Goal: Information Seeking & Learning: Check status

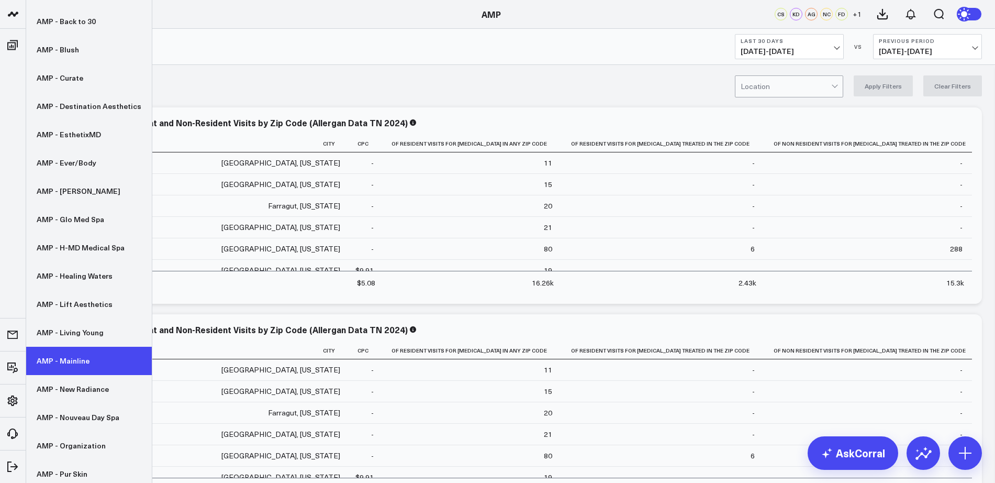
scroll to position [221, 0]
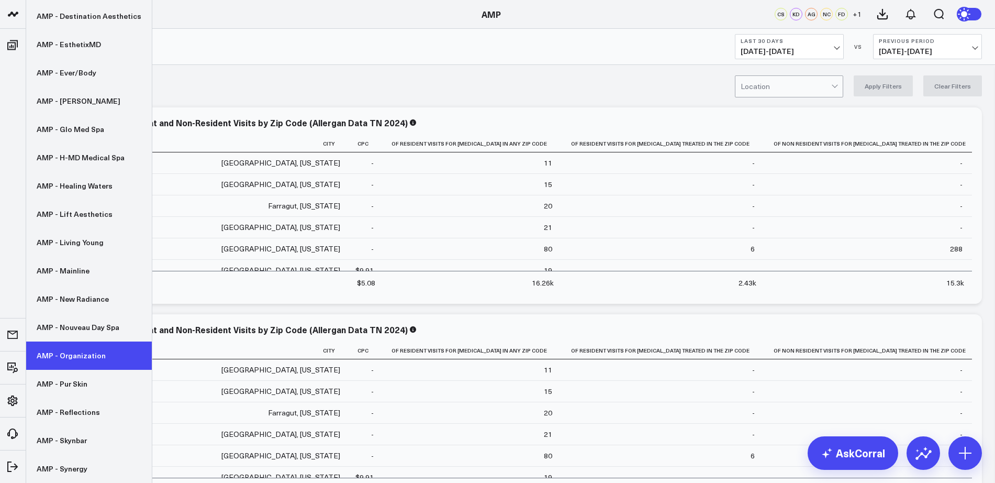
click at [75, 357] on link "AMP - Organization" at bounding box center [89, 355] width 126 height 28
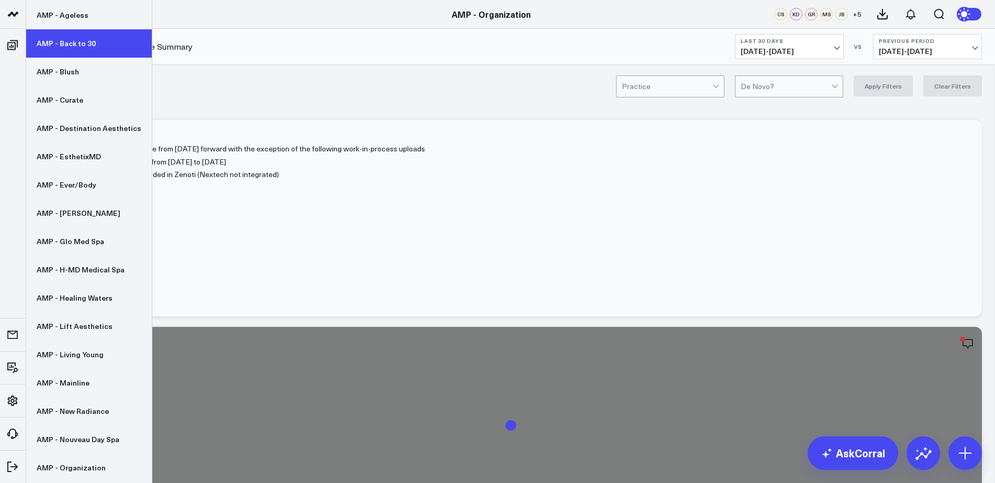
scroll to position [109, 0]
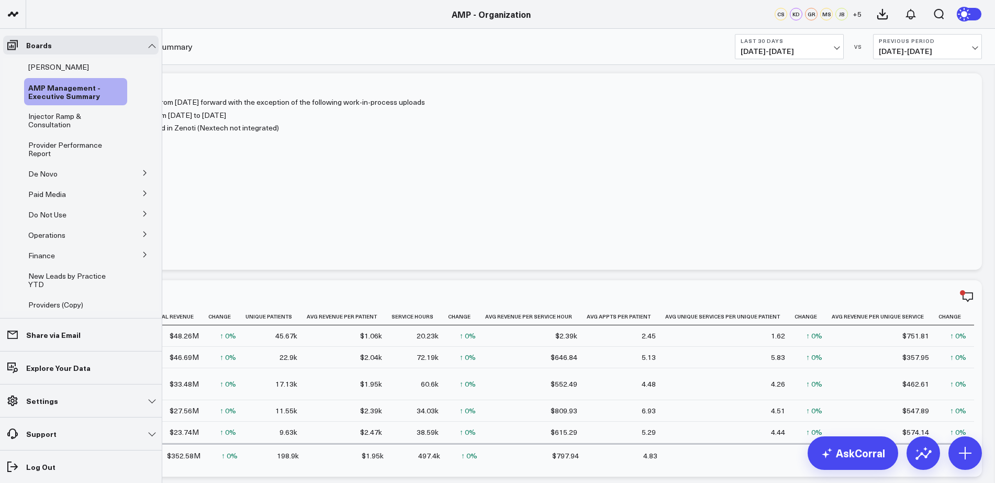
click at [142, 171] on icon at bounding box center [145, 173] width 6 height 6
click at [49, 218] on span "De Novo Charts" at bounding box center [61, 220] width 53 height 10
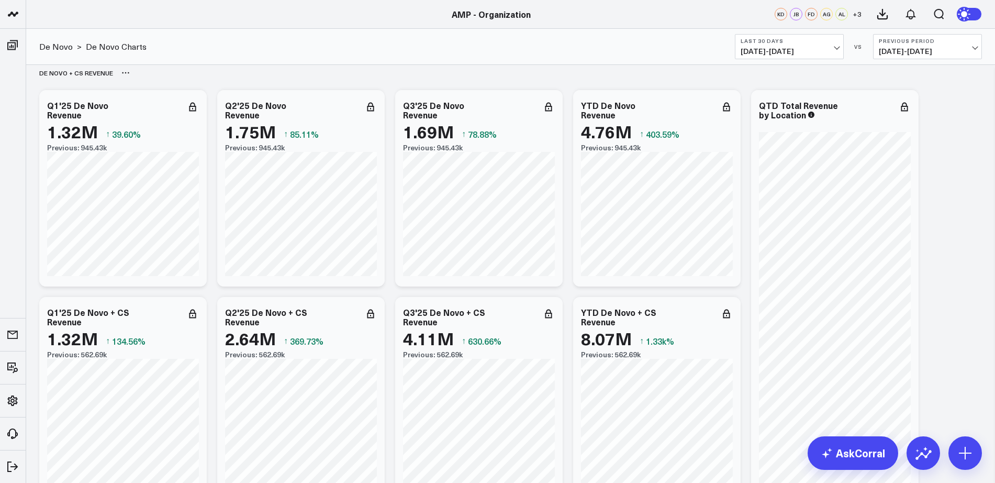
scroll to position [10, 0]
click at [835, 53] on span "08/22/25 - 09/20/25" at bounding box center [789, 51] width 97 height 8
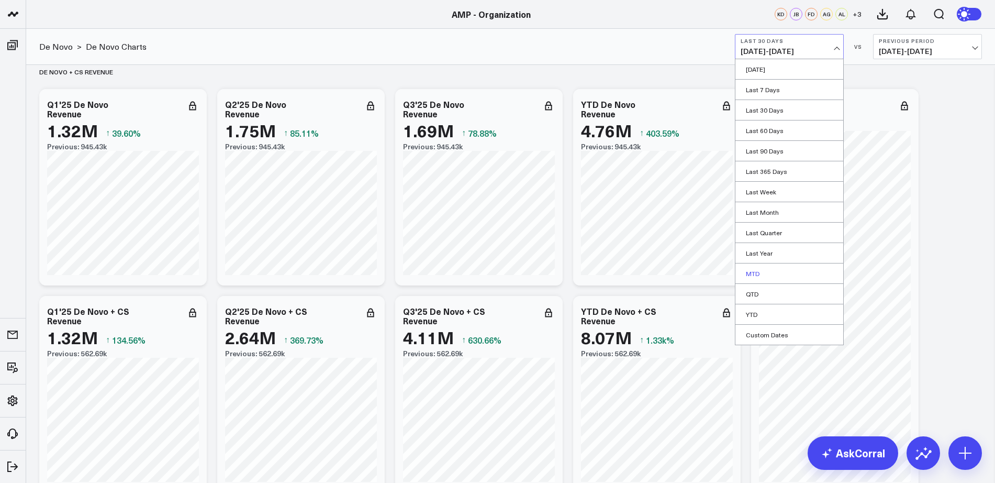
click at [767, 273] on link "MTD" at bounding box center [789, 273] width 108 height 20
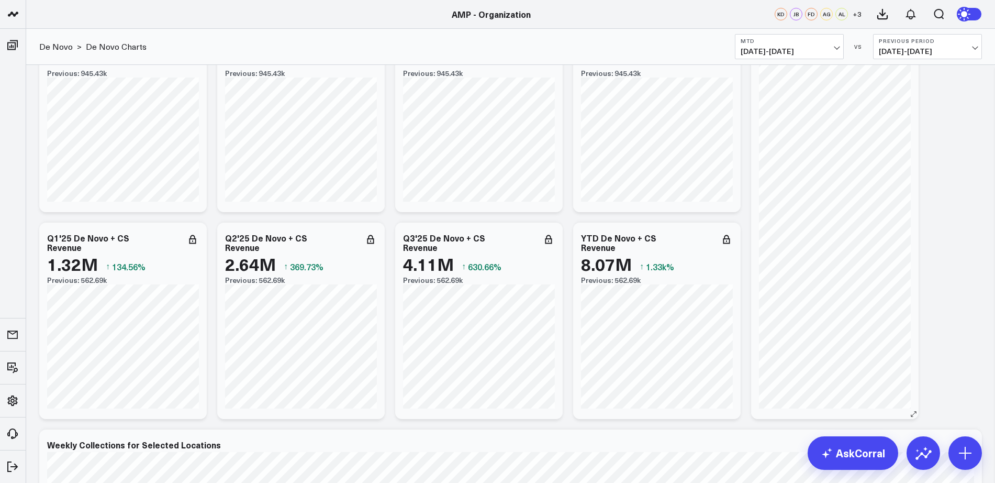
scroll to position [41, 0]
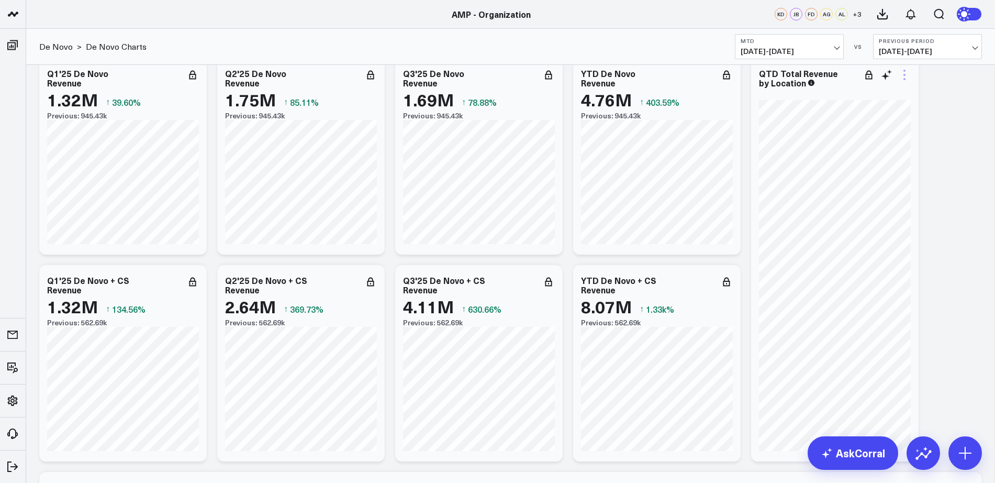
click at [901, 74] on icon at bounding box center [904, 75] width 13 height 13
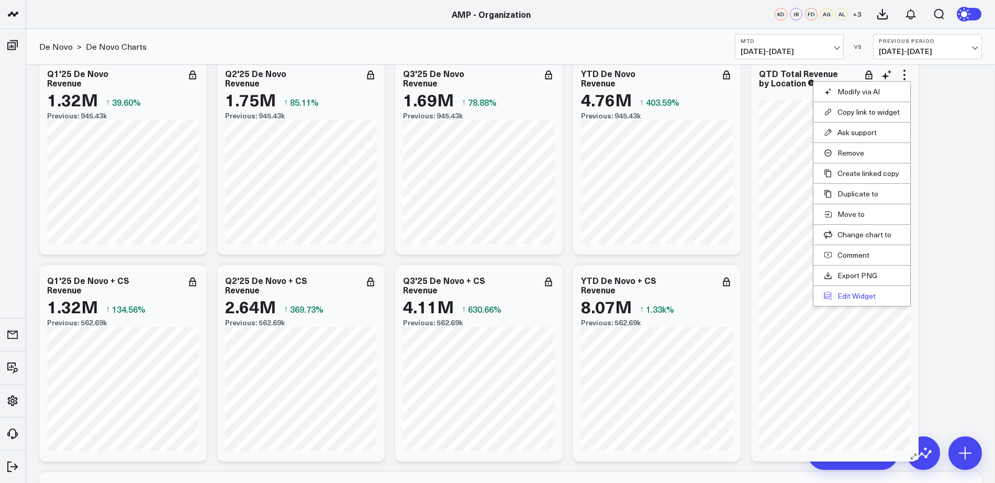
click at [848, 296] on button "Edit Widget" at bounding box center [862, 295] width 76 height 9
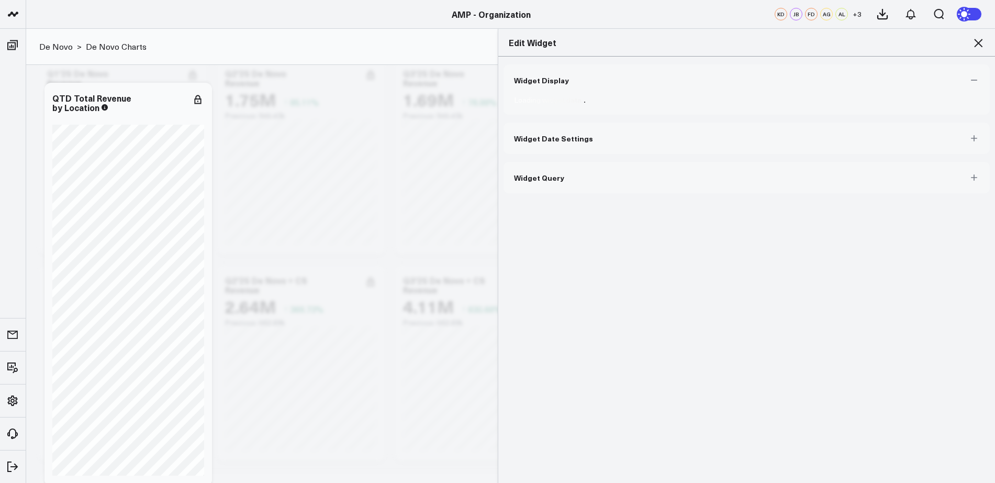
click at [683, 141] on button "Widget Date Settings" at bounding box center [746, 137] width 487 height 31
click at [981, 44] on icon at bounding box center [978, 43] width 13 height 13
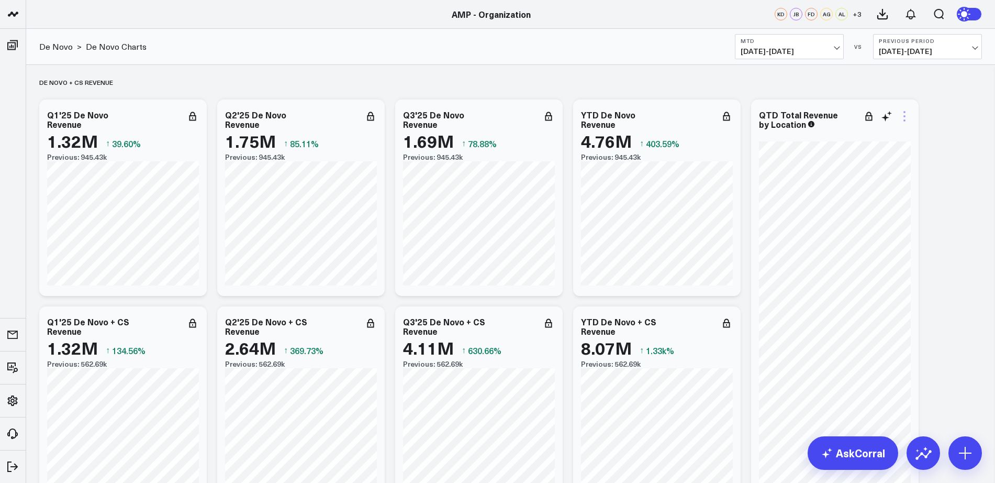
click at [905, 115] on icon at bounding box center [904, 116] width 13 height 13
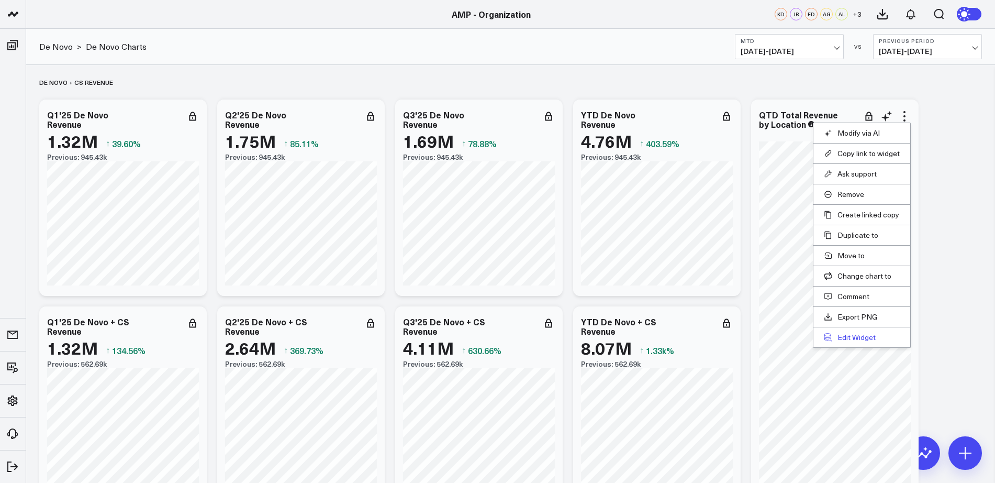
click at [850, 339] on button "Edit Widget" at bounding box center [862, 336] width 76 height 9
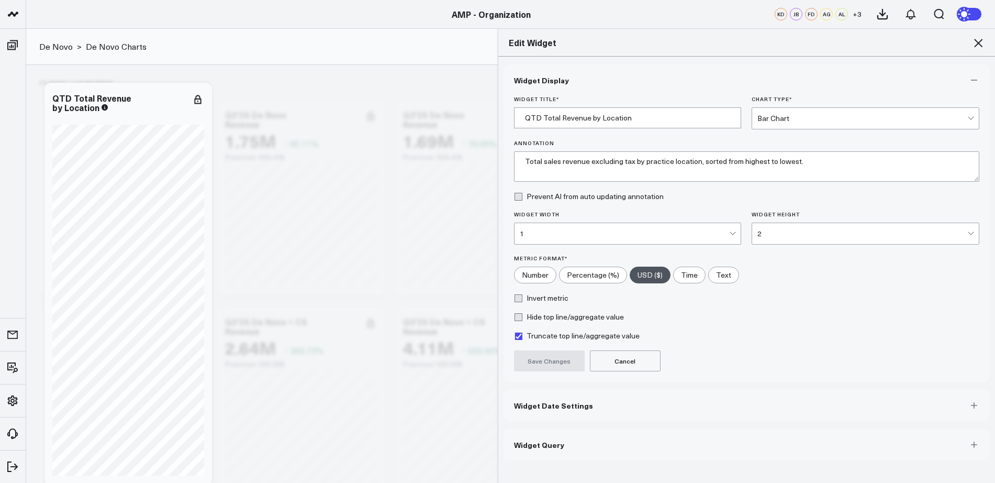
click at [575, 404] on span "Widget Date Settings" at bounding box center [553, 405] width 79 height 8
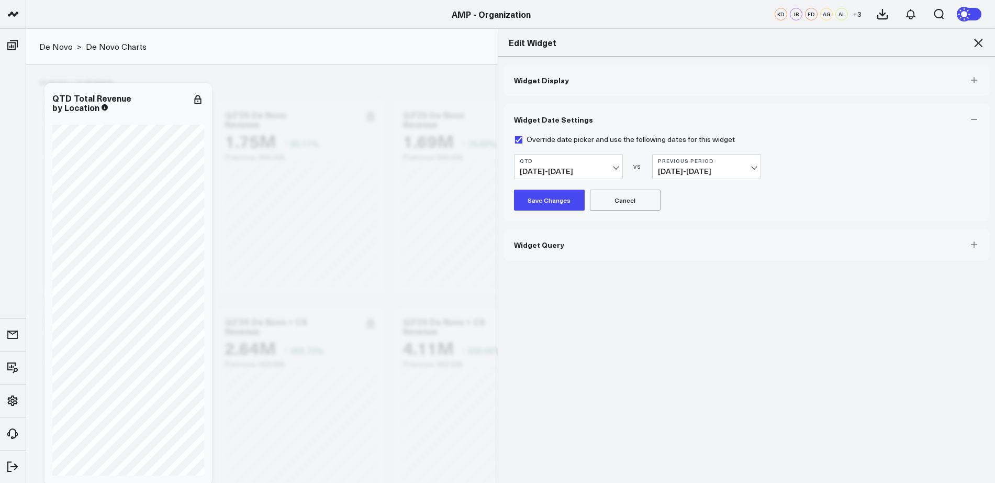
click at [692, 171] on span "04/10/25 - 06/30/25" at bounding box center [706, 171] width 97 height 8
click at [670, 233] on link "YoY" at bounding box center [707, 230] width 108 height 20
click at [530, 205] on button "Save Changes" at bounding box center [549, 199] width 71 height 21
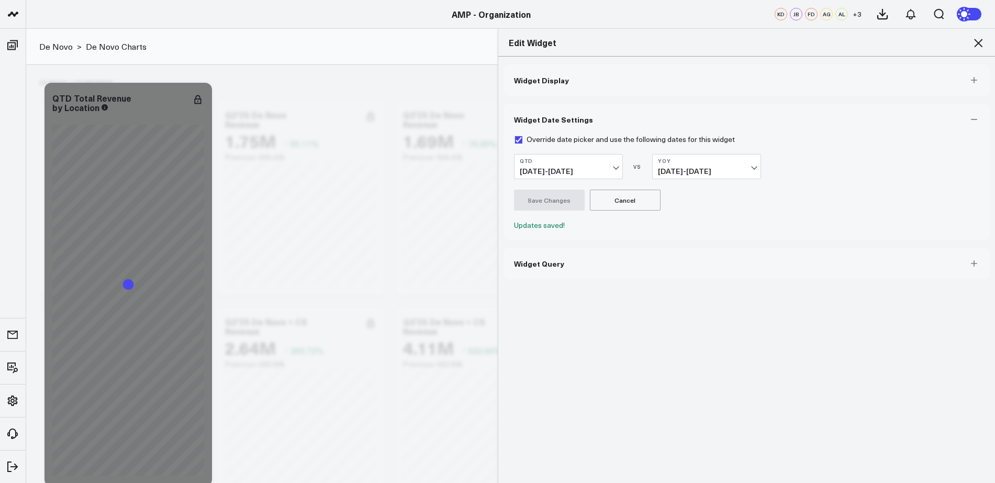
click at [978, 44] on icon at bounding box center [978, 43] width 13 height 13
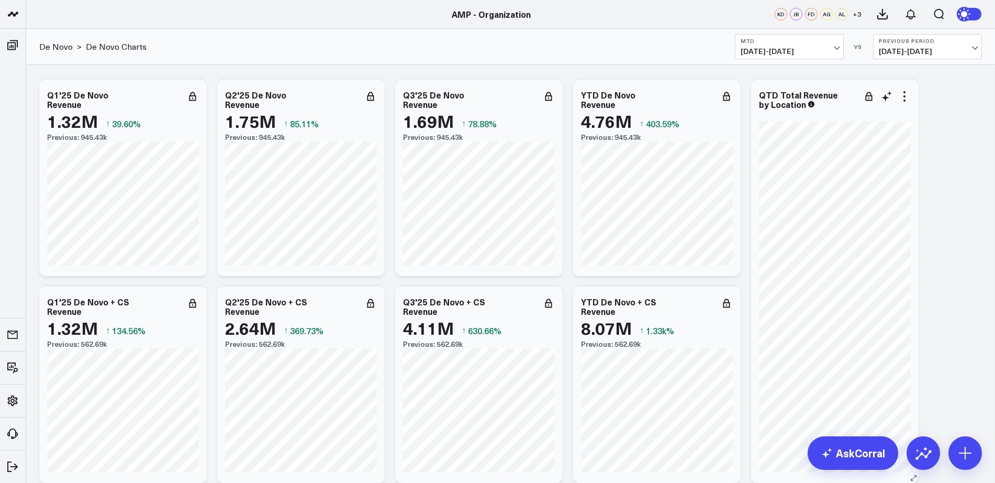
scroll to position [21, 0]
click at [547, 101] on div "Q3'25 De Novo Revenue" at bounding box center [479, 97] width 152 height 19
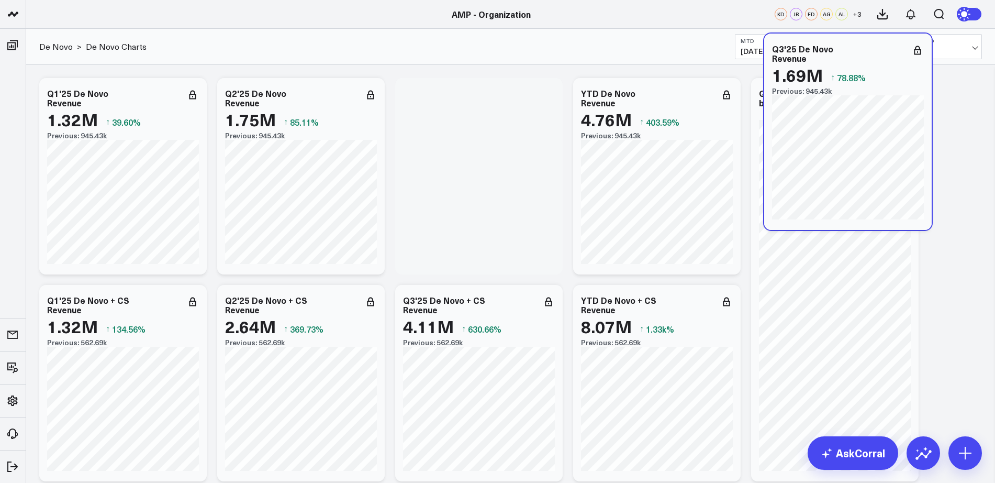
click at [916, 57] on div "Q3'25 De Novo Revenue" at bounding box center [848, 53] width 152 height 19
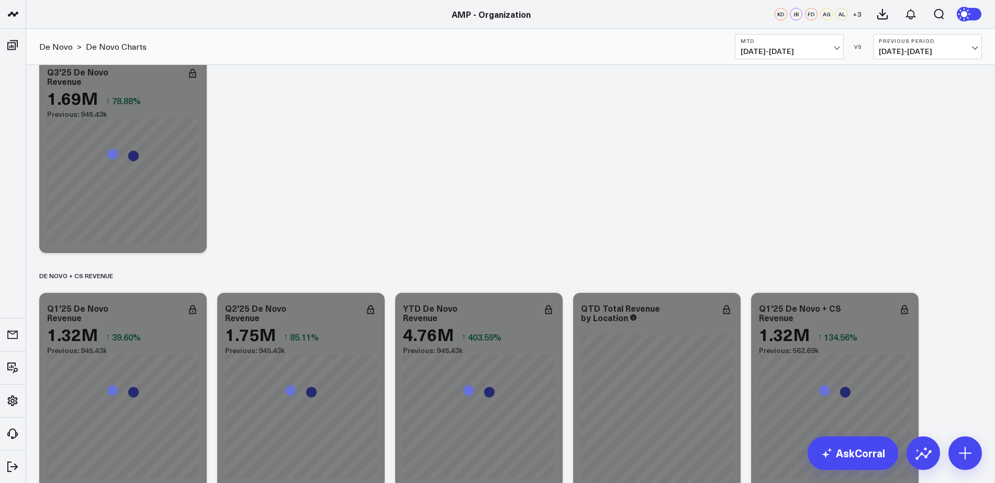
click at [927, 49] on span "08/12/25 - 08/31/25" at bounding box center [927, 51] width 97 height 8
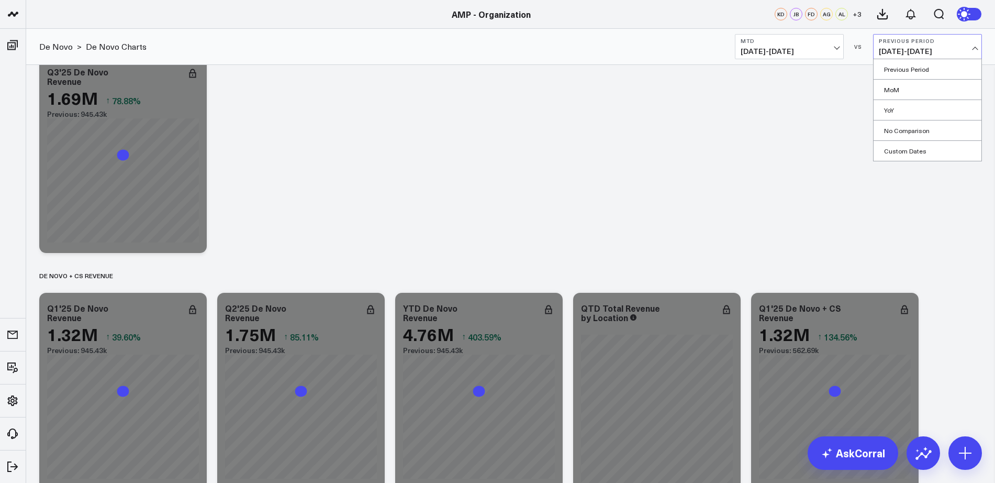
scroll to position [0, 0]
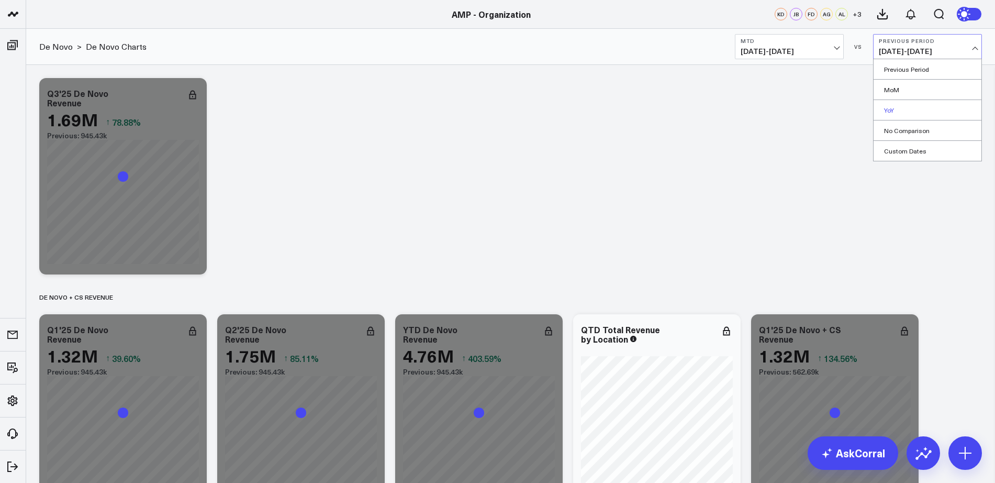
click at [895, 109] on link "YoY" at bounding box center [927, 110] width 108 height 20
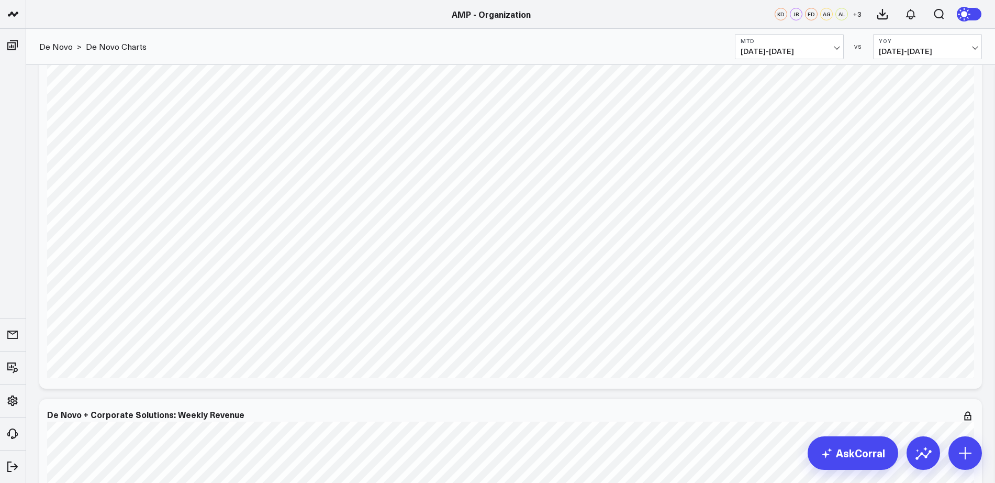
scroll to position [1550, 0]
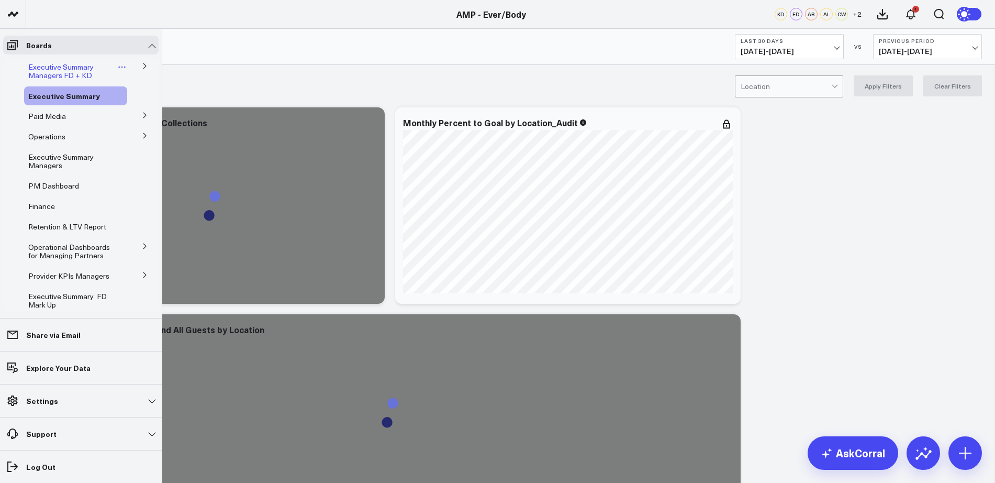
click at [52, 67] on span "Executive Summary Managers FD + KD" at bounding box center [60, 71] width 65 height 18
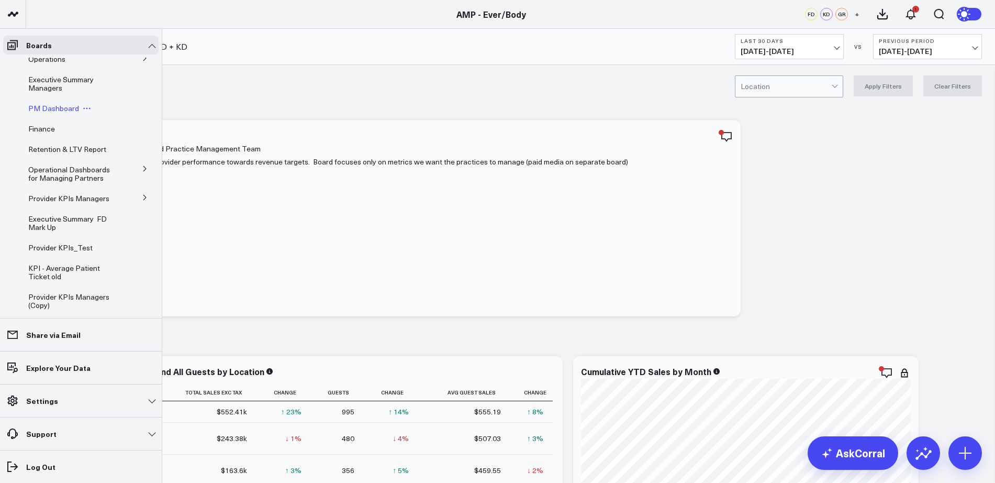
scroll to position [83, 0]
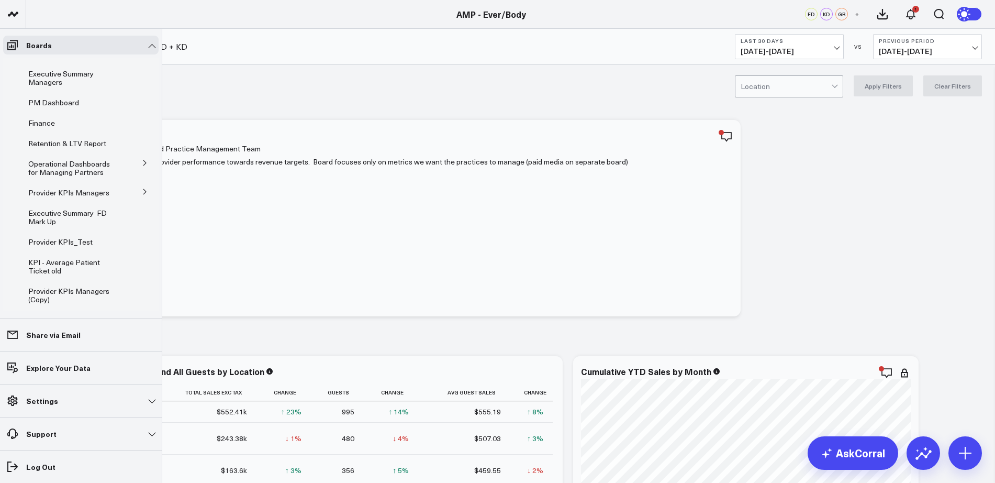
click at [142, 189] on icon at bounding box center [145, 191] width 6 height 6
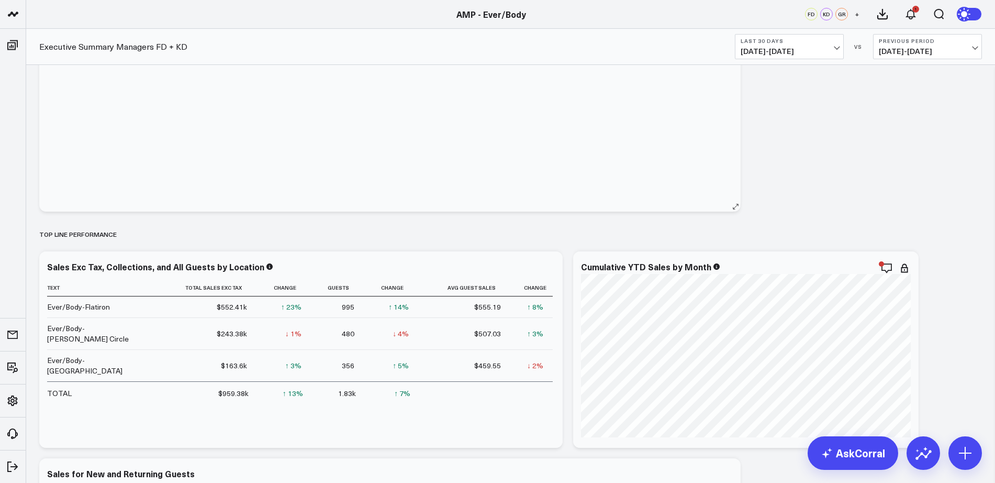
scroll to position [133, 0]
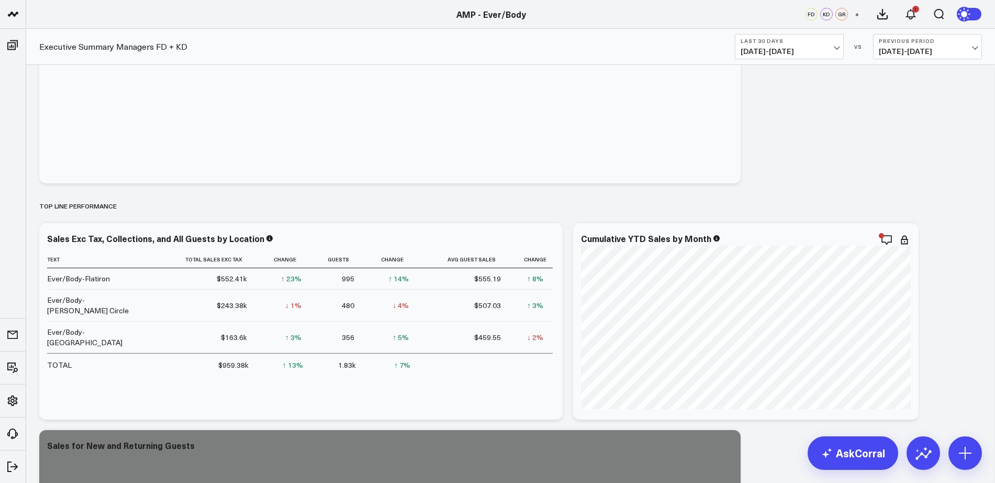
click at [813, 46] on button "Last 30 Days 08/22/25 - 09/20/25" at bounding box center [789, 46] width 109 height 25
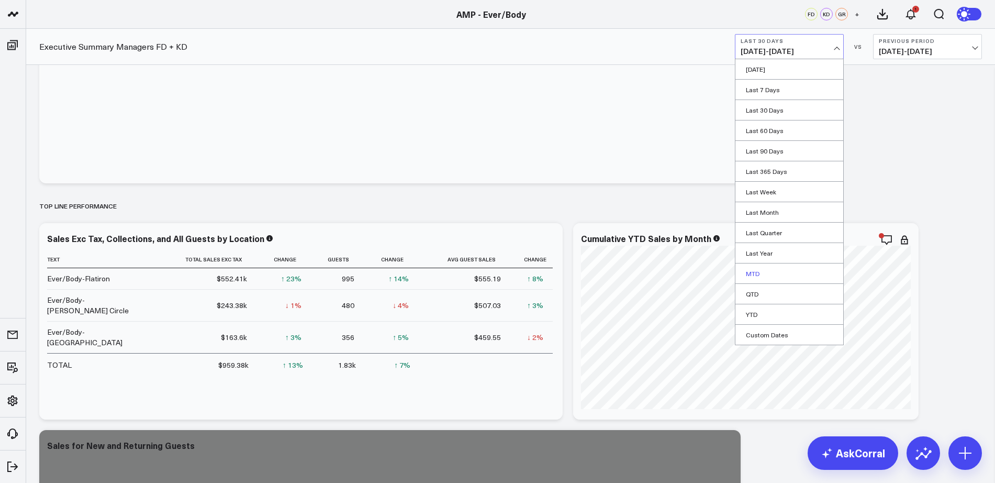
click at [771, 266] on link "MTD" at bounding box center [789, 273] width 108 height 20
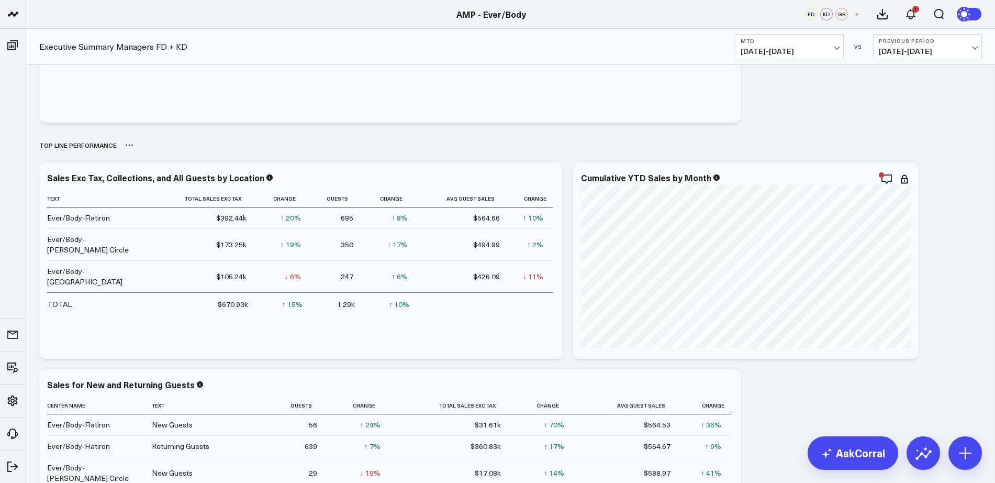
scroll to position [193, 0]
click at [962, 52] on span "08/12/25 - 08/31/25" at bounding box center [927, 51] width 97 height 8
click at [900, 91] on link "MoM" at bounding box center [927, 90] width 108 height 20
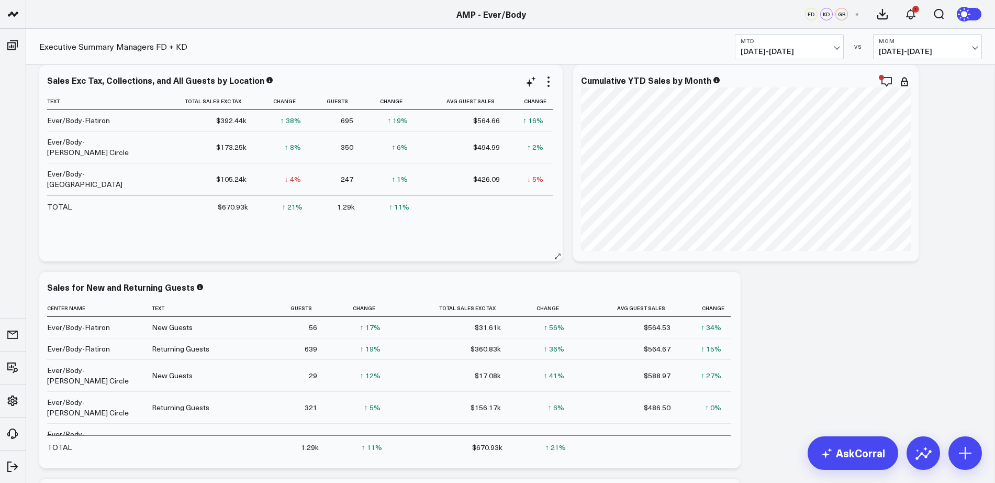
scroll to position [322, 0]
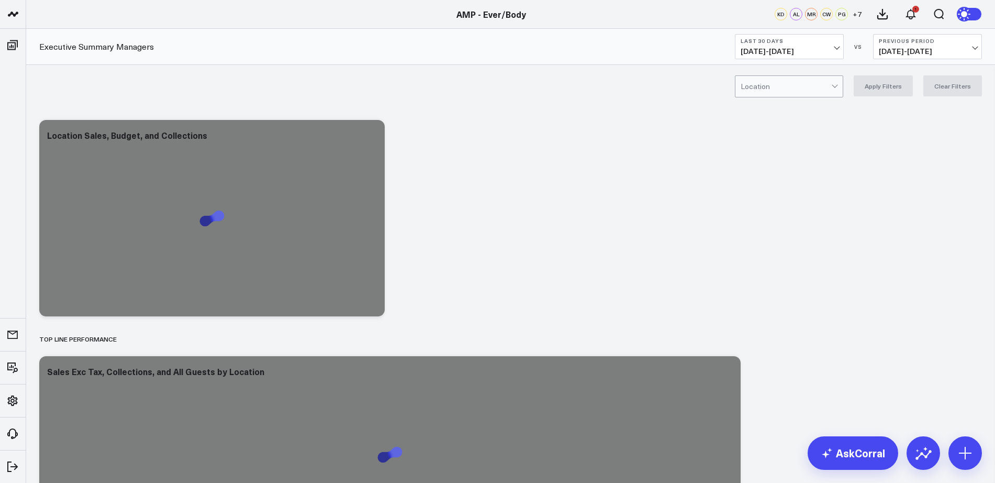
click at [801, 59] on button "Last 30 Days 08/22/25 - 09/20/25" at bounding box center [789, 46] width 109 height 25
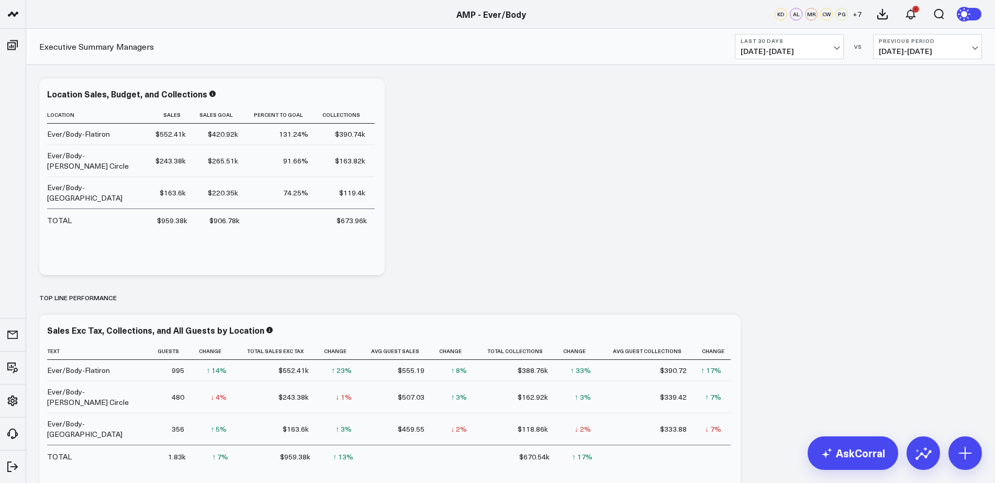
scroll to position [46, 0]
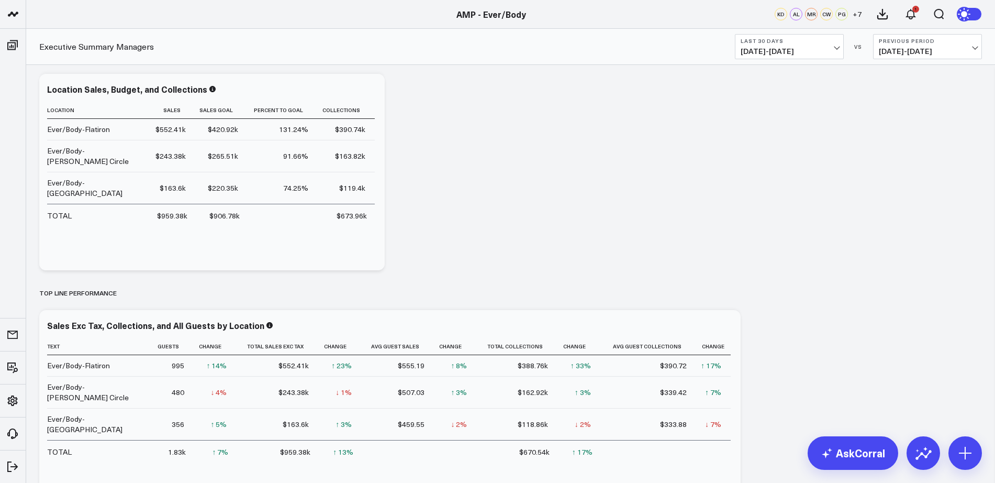
click at [823, 52] on span "[DATE] - [DATE]" at bounding box center [789, 51] width 97 height 8
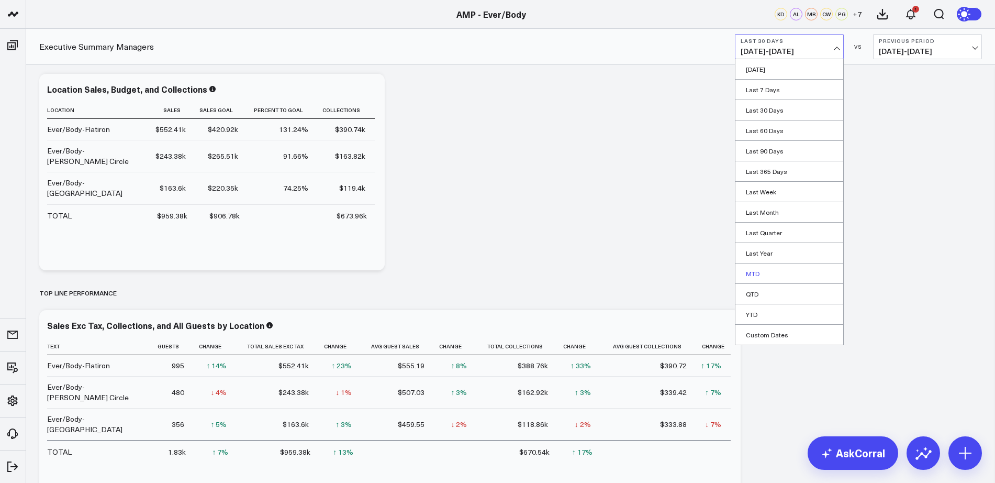
click at [757, 273] on link "MTD" at bounding box center [789, 273] width 108 height 20
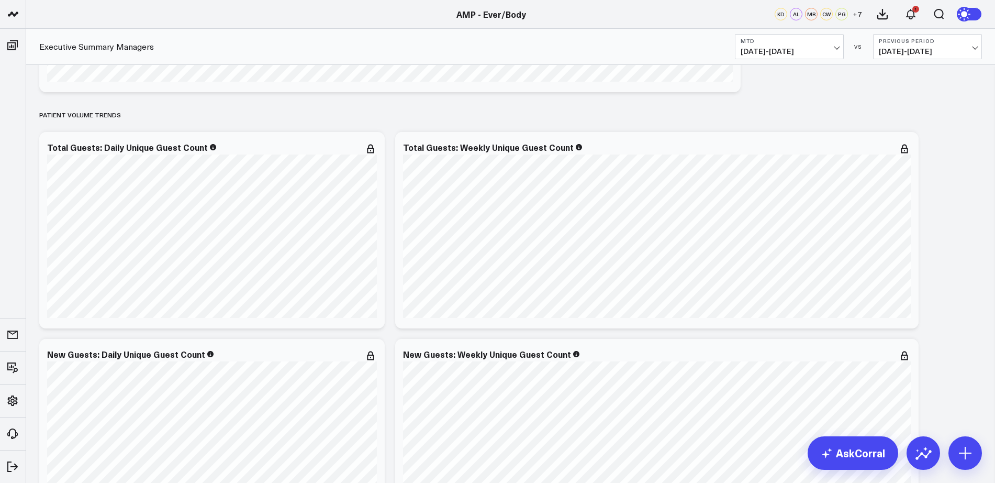
scroll to position [994, 0]
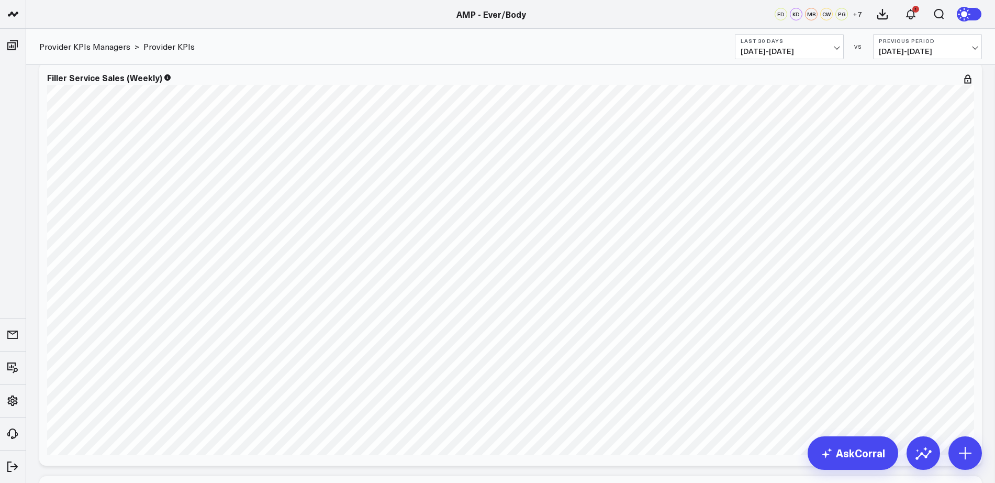
scroll to position [3067, 0]
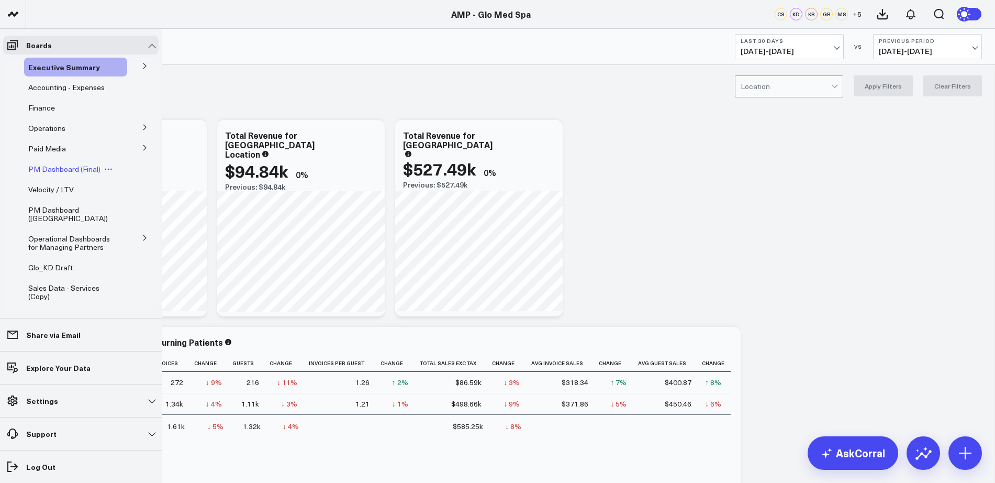
click at [52, 170] on span "PM Dashboard (Final)" at bounding box center [64, 169] width 72 height 10
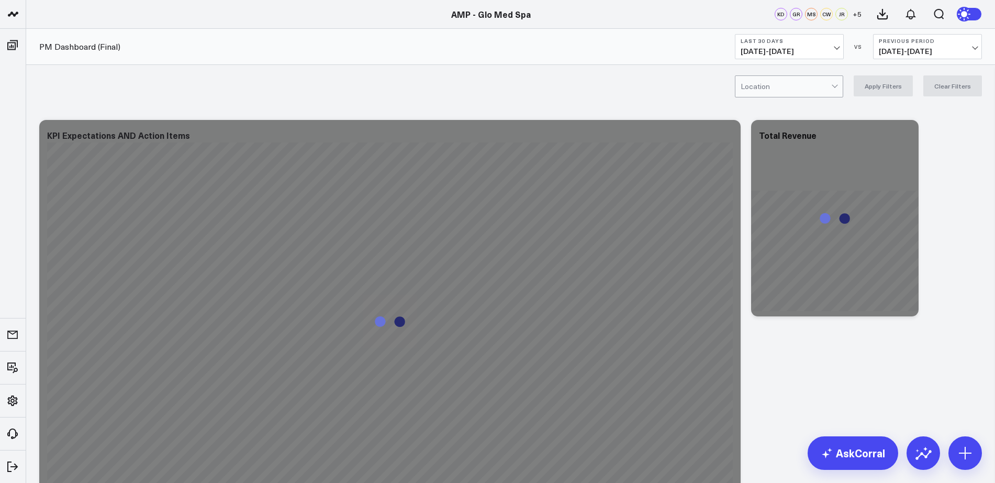
click at [776, 88] on div at bounding box center [786, 86] width 91 height 21
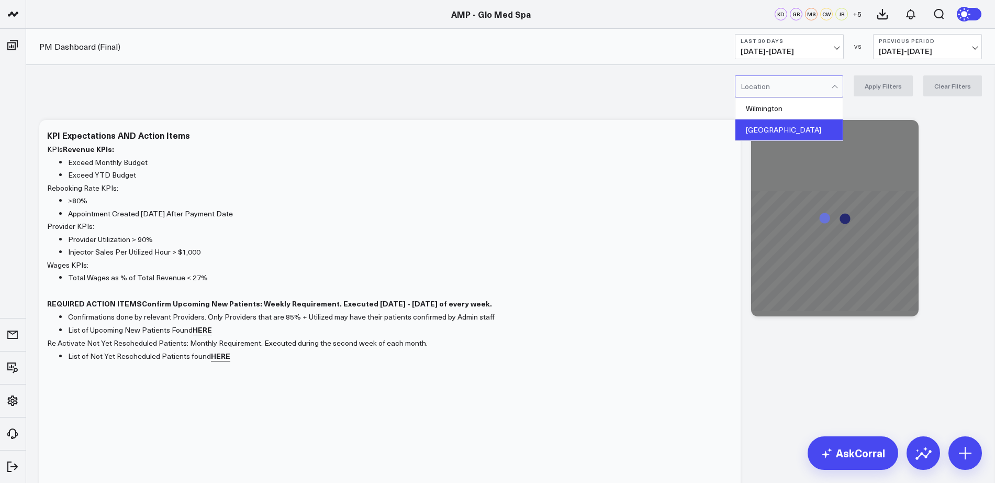
click at [779, 126] on div "[GEOGRAPHIC_DATA]" at bounding box center [788, 129] width 107 height 21
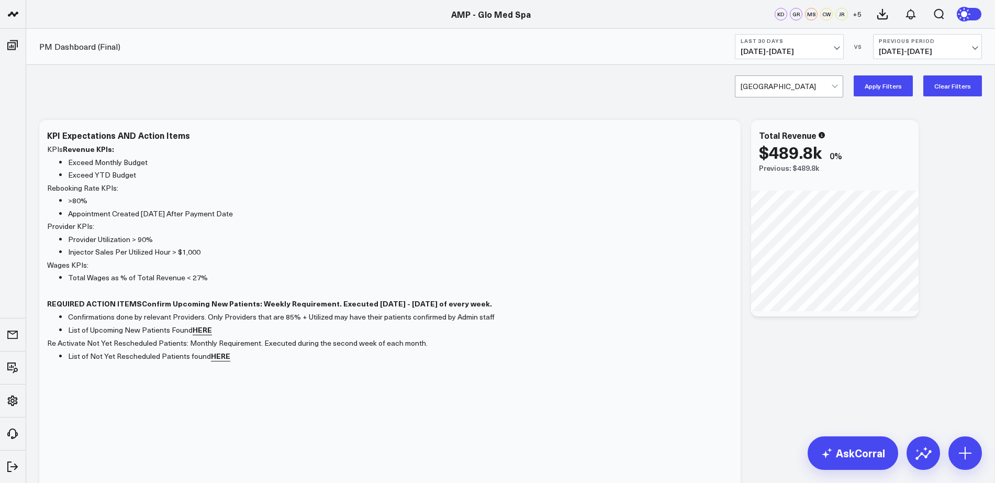
click at [893, 85] on button "Apply Filters" at bounding box center [883, 85] width 59 height 21
click at [828, 47] on span "08/22/25 - 09/20/25" at bounding box center [789, 51] width 97 height 8
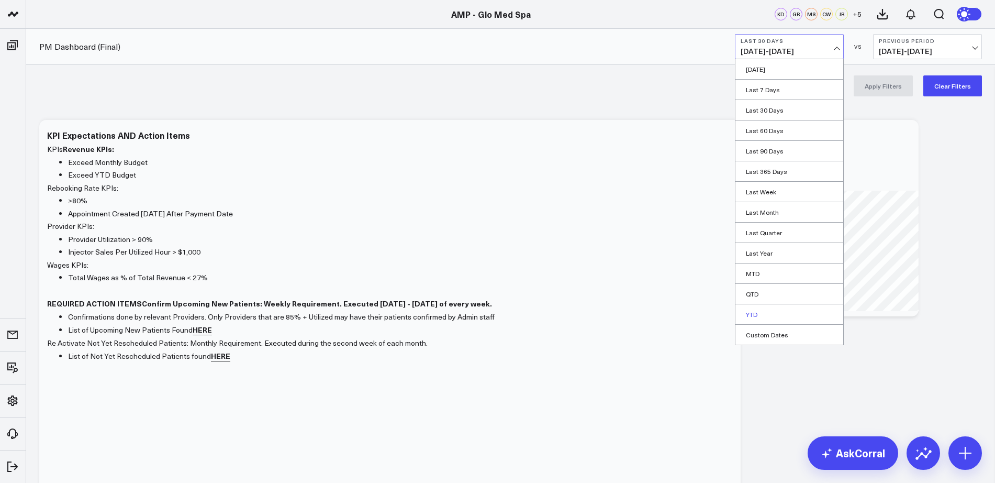
click at [758, 315] on link "YTD" at bounding box center [789, 314] width 108 height 20
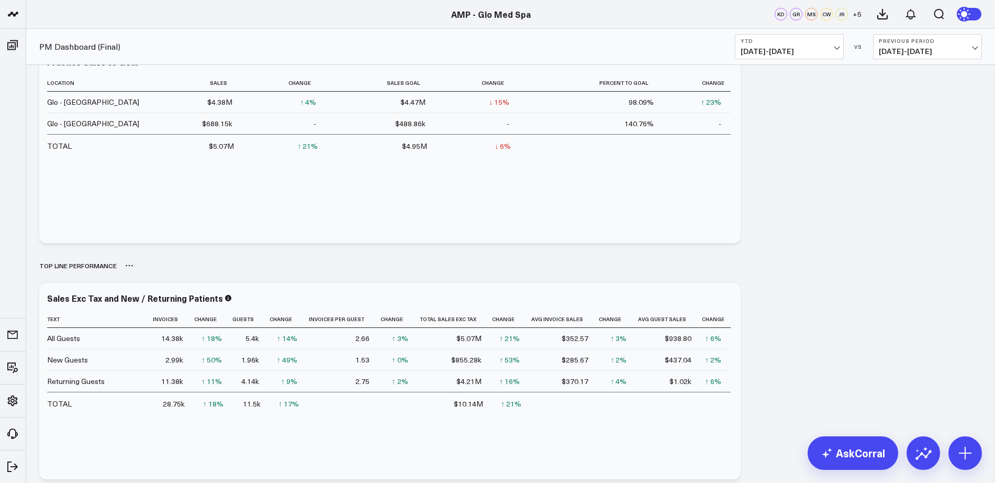
scroll to position [430, 0]
